Goal: Navigation & Orientation: Find specific page/section

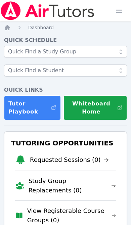
scroll to position [52, 0]
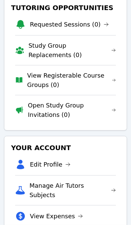
scroll to position [136, 0]
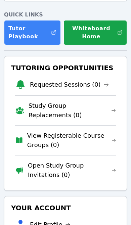
scroll to position [92, 0]
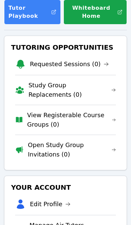
scroll to position [96, 0]
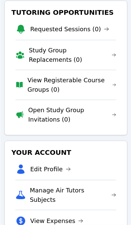
scroll to position [131, 0]
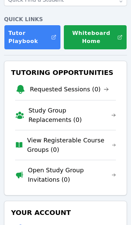
scroll to position [70, 0]
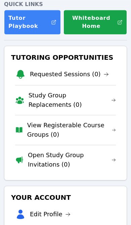
scroll to position [86, 0]
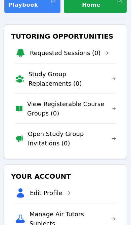
scroll to position [107, 0]
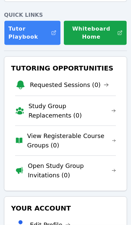
scroll to position [75, 0]
